Goal: Find specific page/section: Find specific page/section

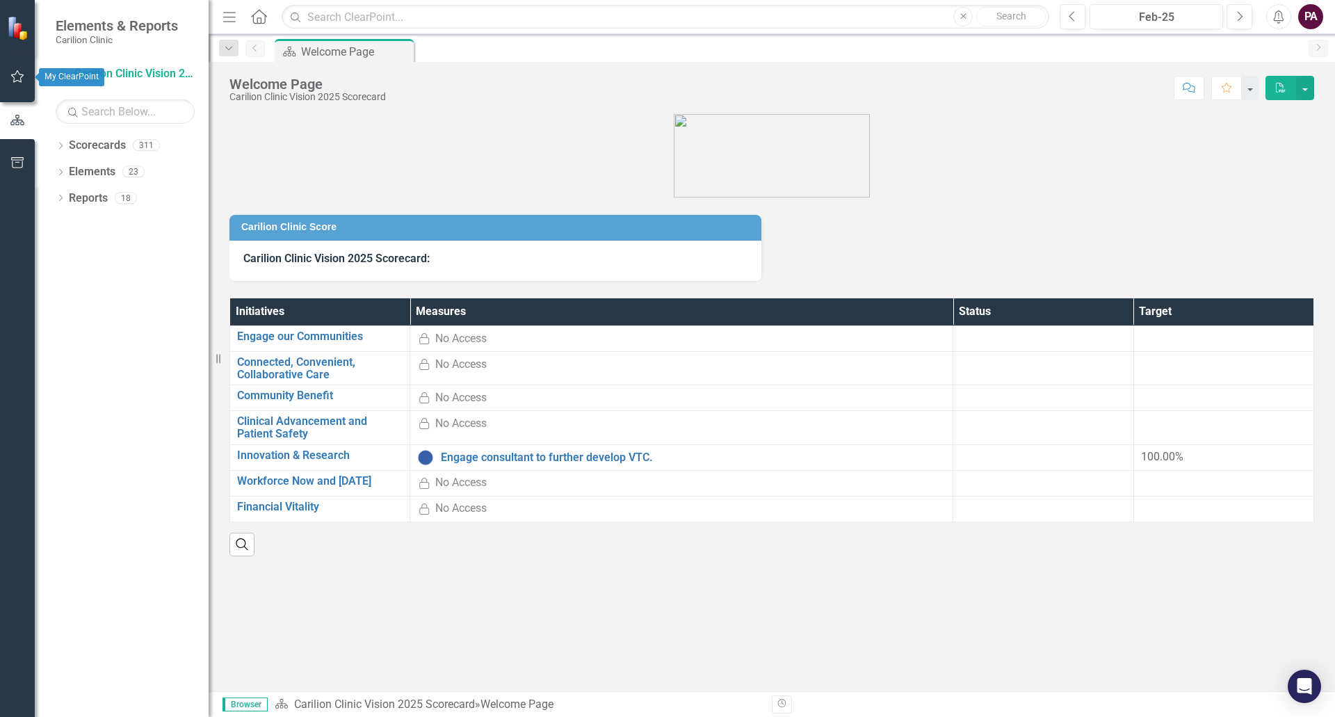
click at [18, 71] on icon "button" at bounding box center [17, 76] width 15 height 11
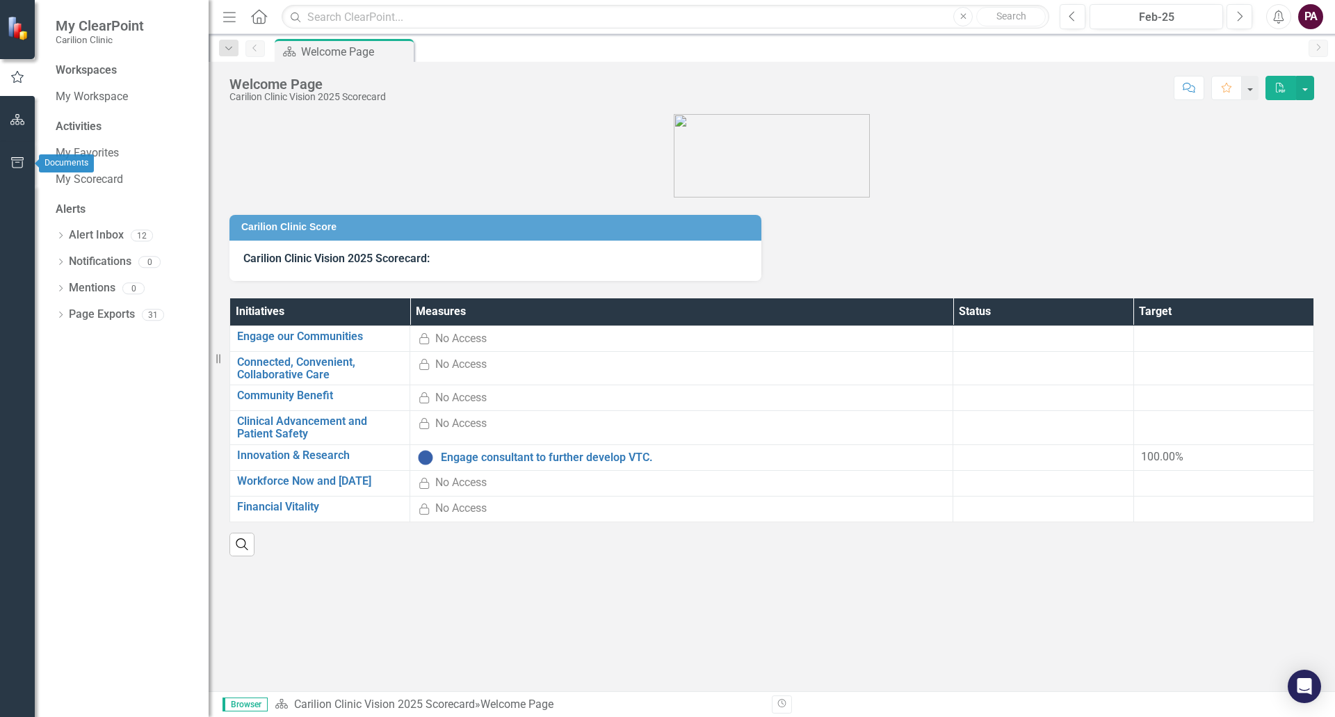
click at [19, 155] on button "button" at bounding box center [17, 163] width 31 height 29
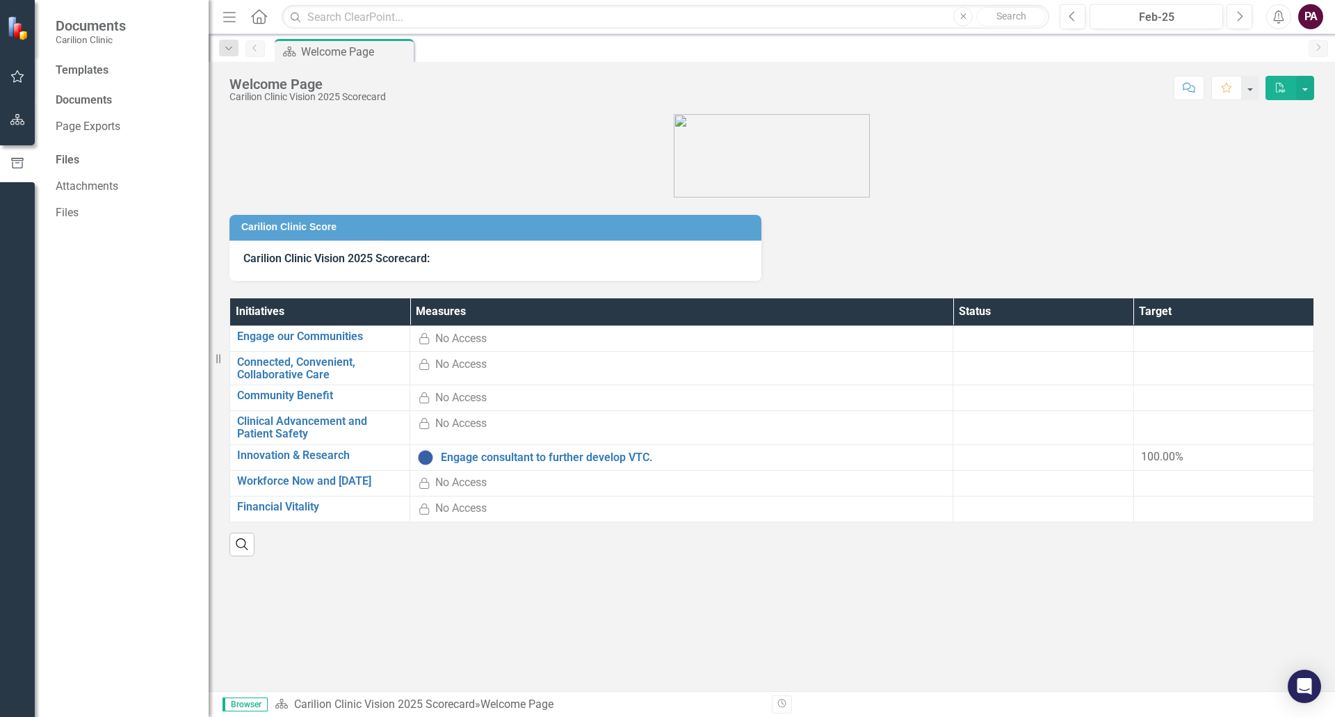
click at [17, 79] on icon "button" at bounding box center [17, 76] width 15 height 11
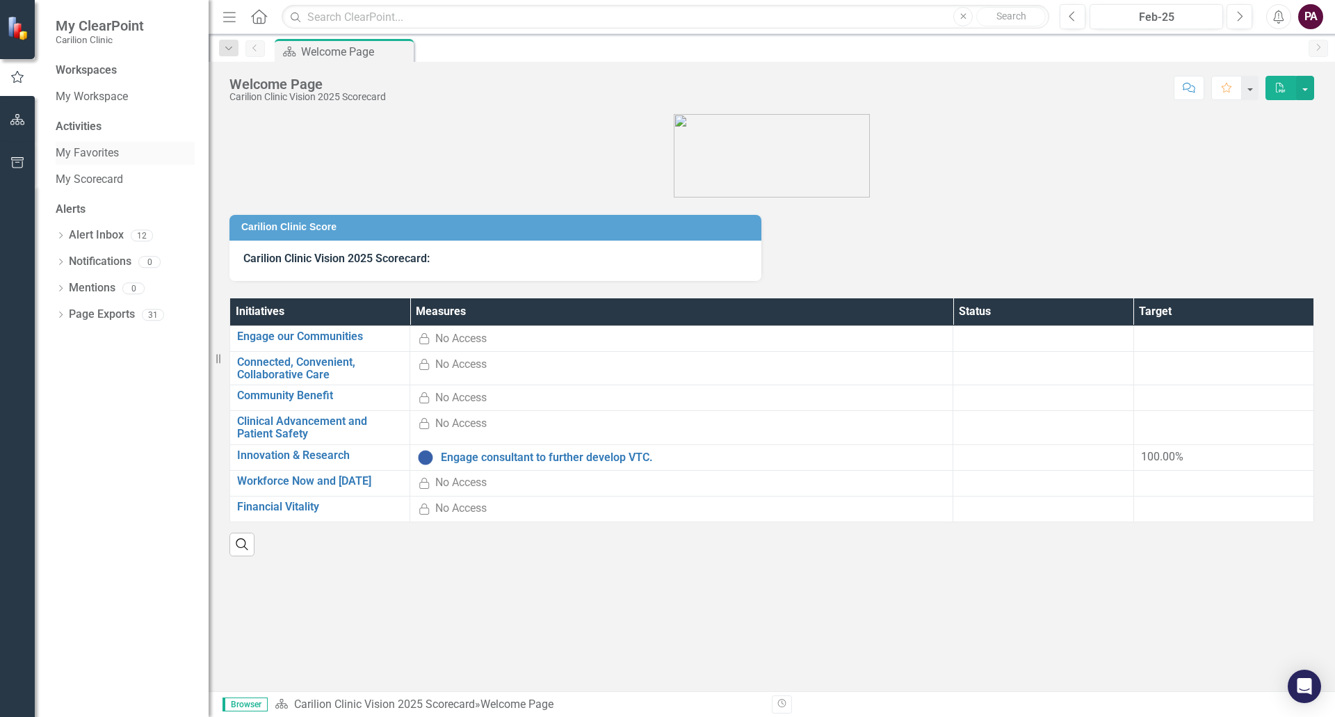
click at [83, 156] on link "My Favorites" at bounding box center [125, 153] width 139 height 16
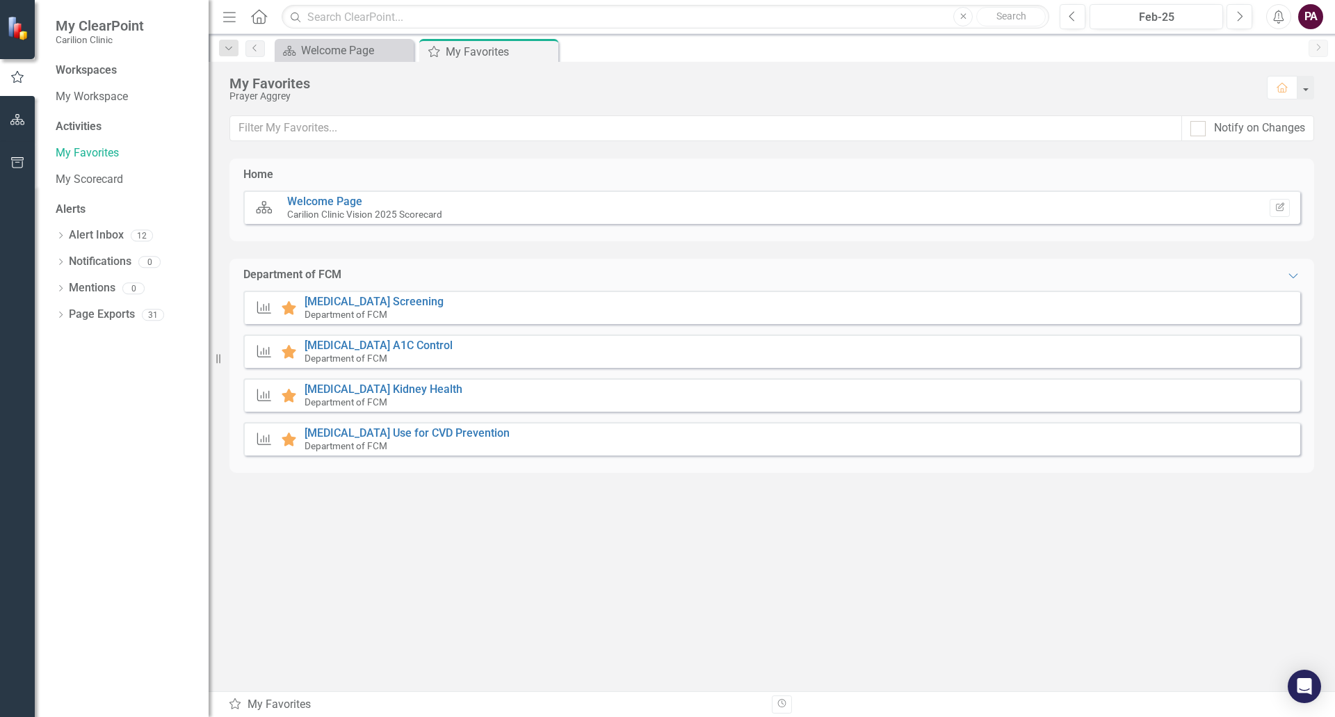
click at [364, 313] on small "Department of FCM" at bounding box center [346, 314] width 83 height 11
click at [363, 300] on link "[MEDICAL_DATA] Screening" at bounding box center [374, 301] width 139 height 13
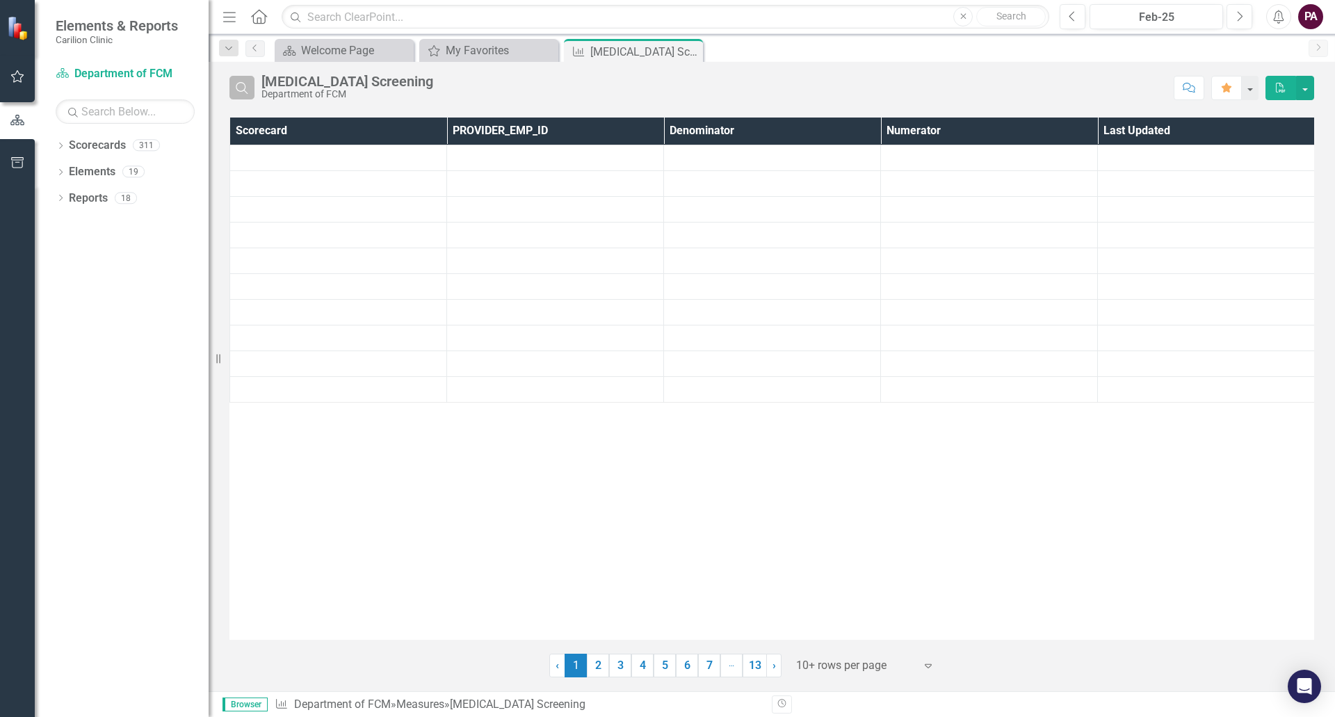
click at [240, 92] on icon "Search" at bounding box center [241, 87] width 15 height 13
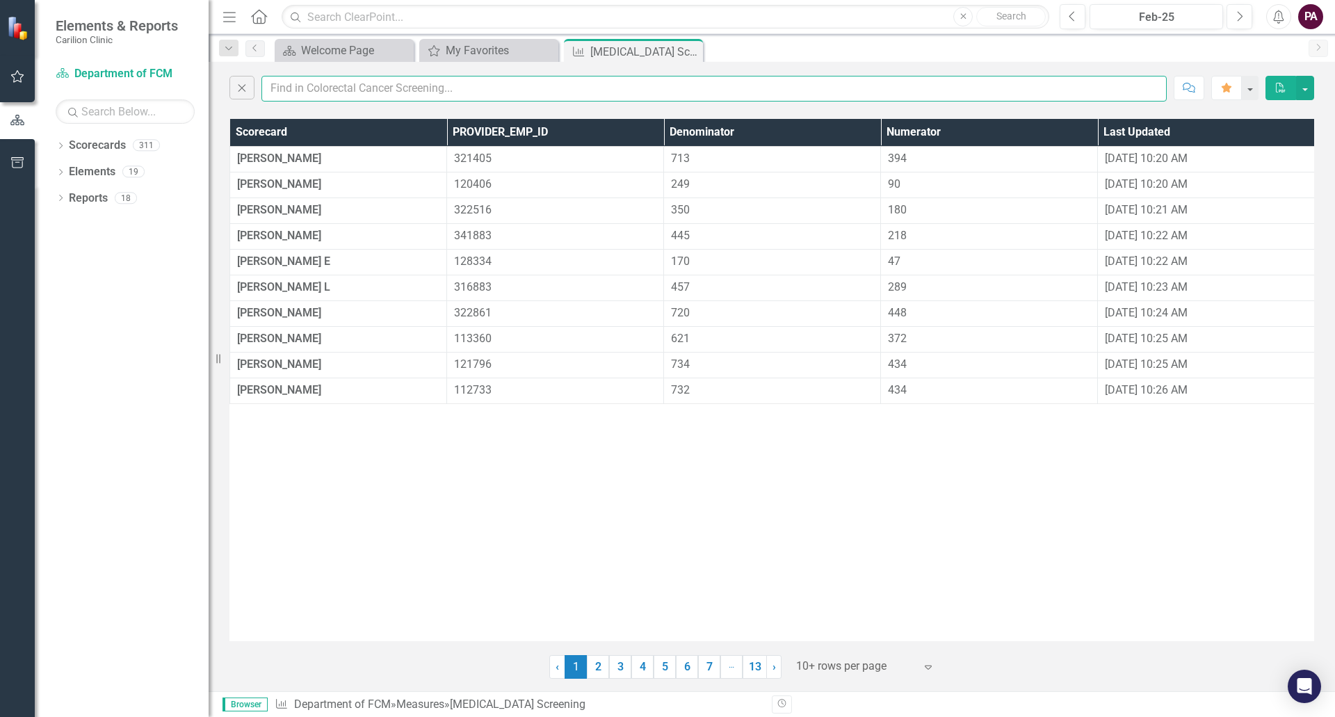
click at [350, 87] on input "text" at bounding box center [715, 89] width 906 height 26
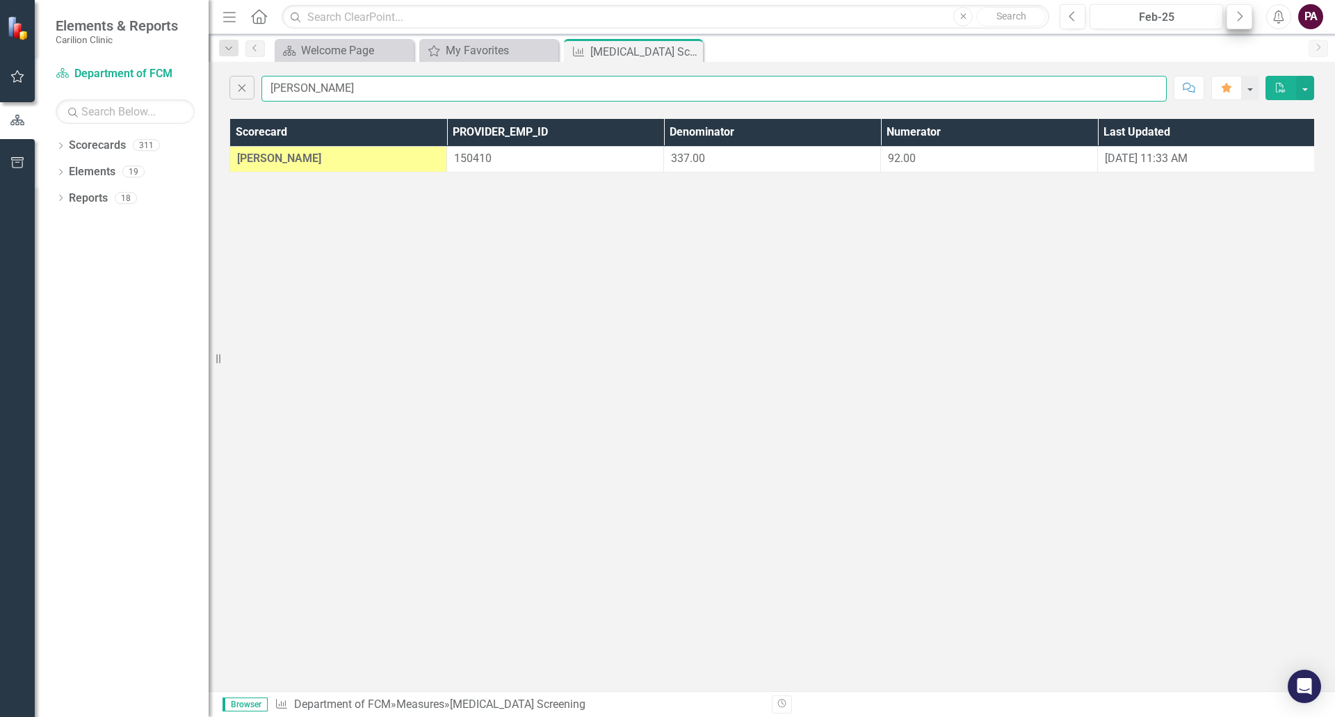
type input "[PERSON_NAME]"
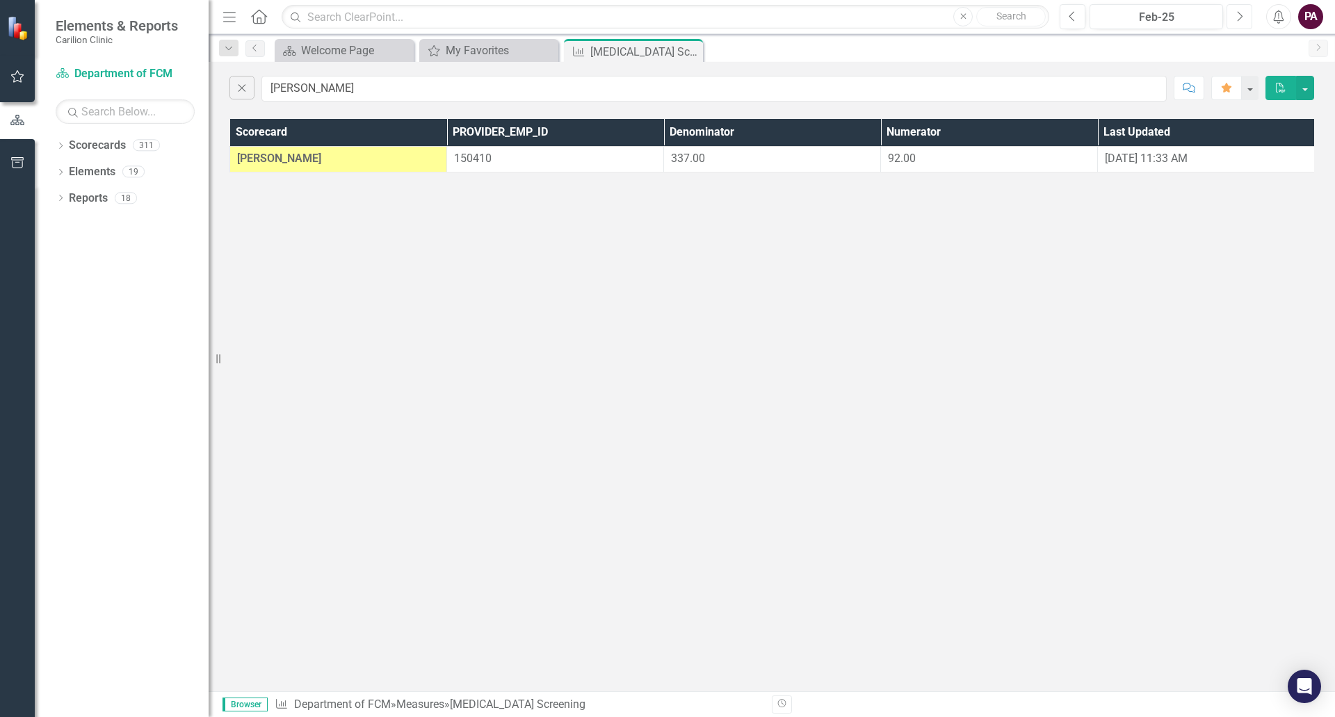
click at [1229, 21] on button "Next" at bounding box center [1240, 16] width 26 height 25
click at [1231, 19] on button "Next" at bounding box center [1240, 16] width 26 height 25
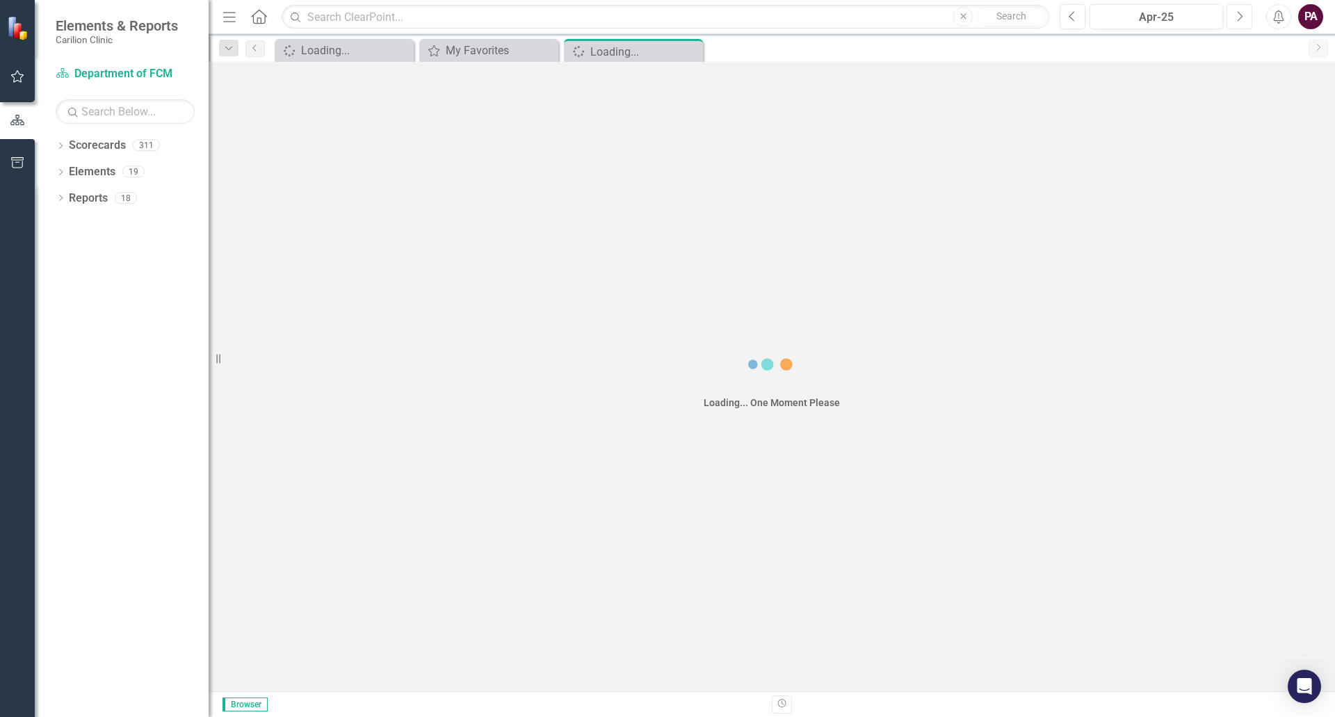
click at [1231, 19] on button "Next" at bounding box center [1240, 16] width 26 height 25
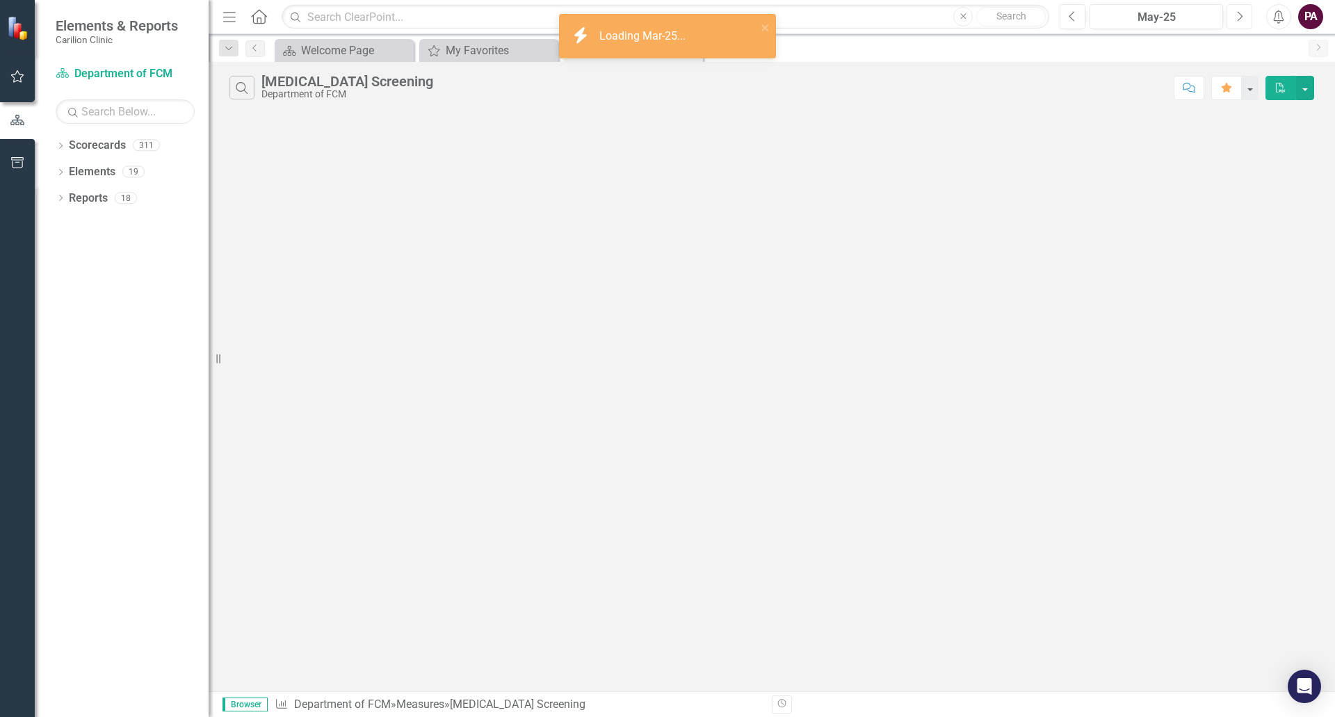
click at [1231, 19] on button "Next" at bounding box center [1240, 16] width 26 height 25
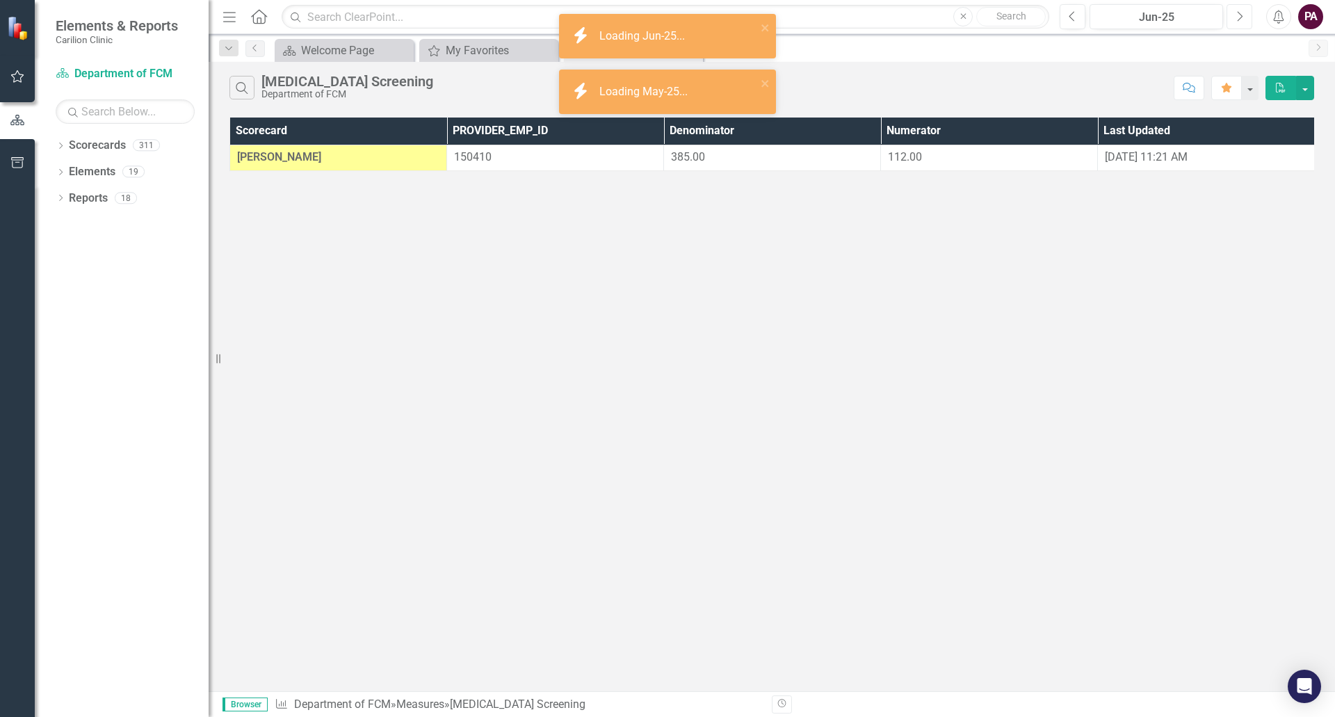
click at [1239, 15] on icon "Next" at bounding box center [1240, 16] width 8 height 13
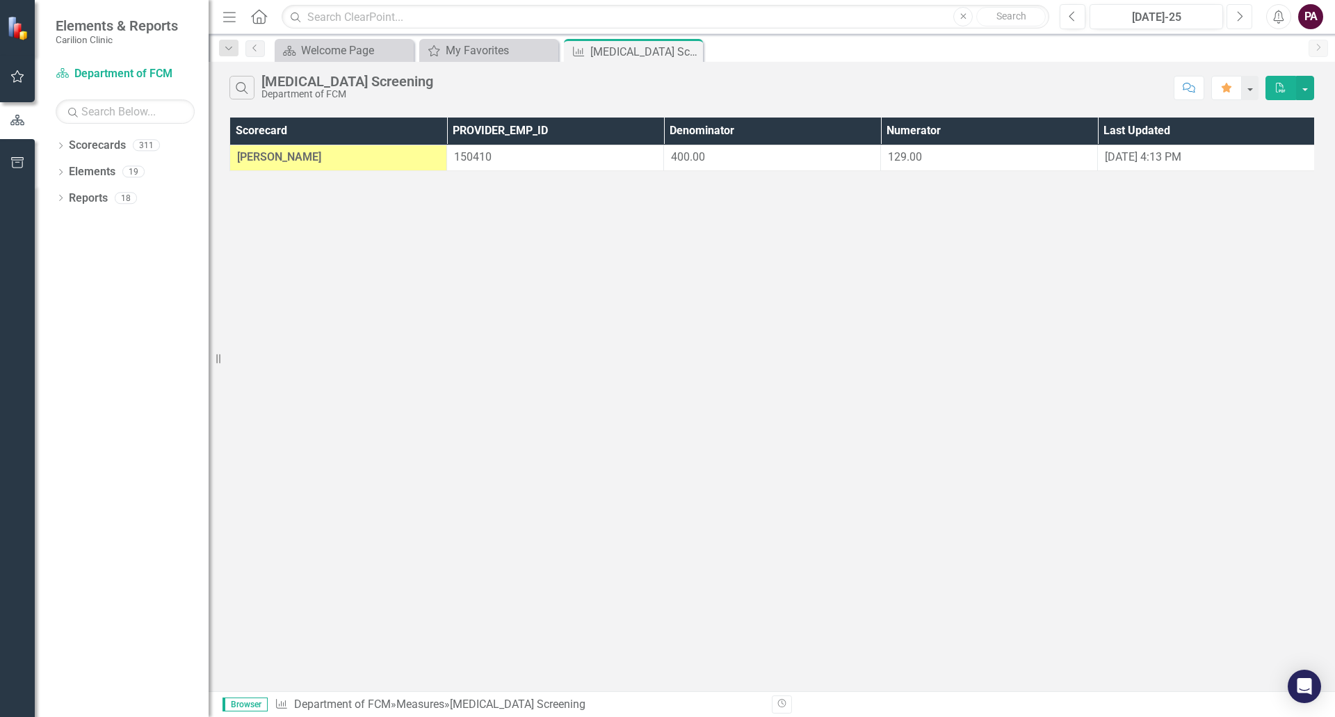
click at [1235, 21] on button "Next" at bounding box center [1240, 16] width 26 height 25
click at [1075, 17] on icon "Previous" at bounding box center [1073, 16] width 8 height 13
click at [403, 393] on div "Search [MEDICAL_DATA] Screening Department of FCM Comment Favorite PDF Scorecar…" at bounding box center [772, 376] width 1127 height 629
click at [356, 547] on div "Search [MEDICAL_DATA] Screening Department of FCM Comment Favorite PDF Scorecar…" at bounding box center [772, 376] width 1127 height 629
click at [379, 435] on div "Search [MEDICAL_DATA] Screening Department of FCM Comment Favorite PDF Scorecar…" at bounding box center [772, 376] width 1127 height 629
